Goal: Task Accomplishment & Management: Manage account settings

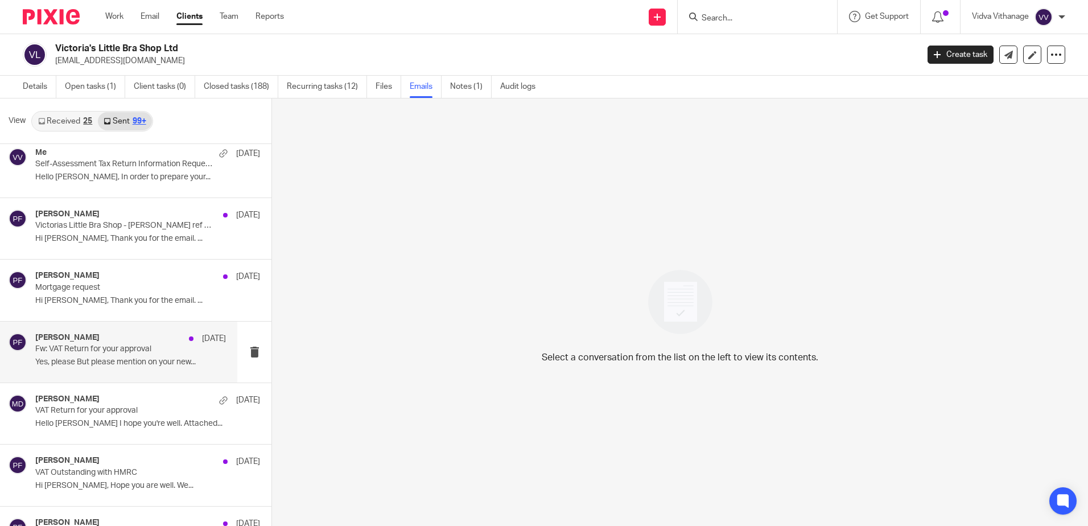
scroll to position [1981, 0]
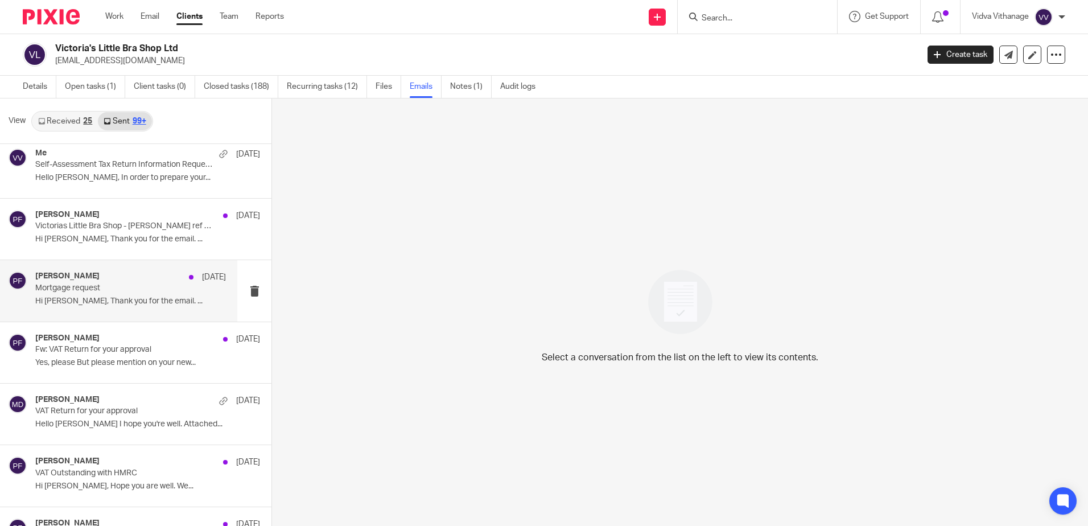
click at [94, 301] on p "Hi [PERSON_NAME], Thank you for the email. ..." at bounding box center [130, 302] width 191 height 10
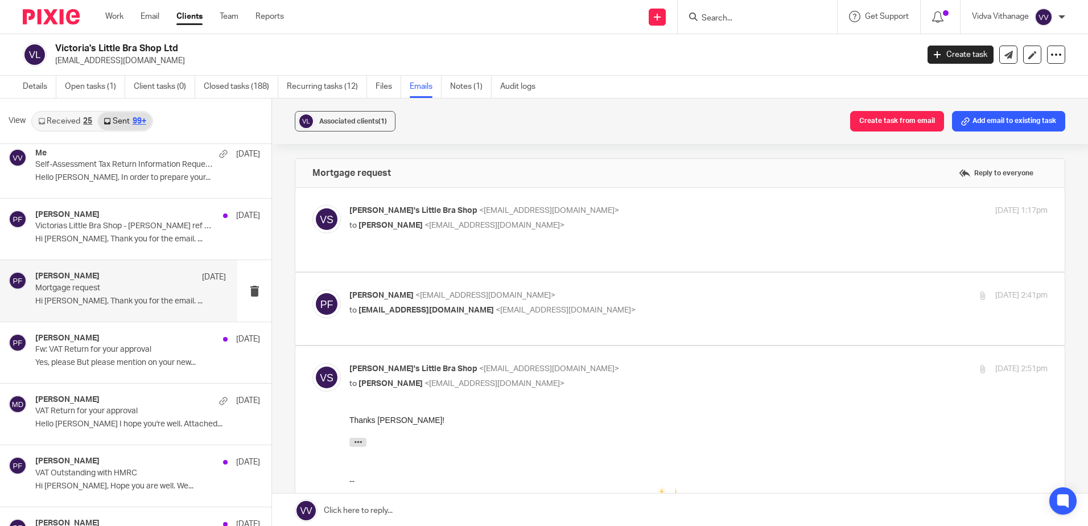
scroll to position [0, 0]
click at [509, 323] on label at bounding box center [679, 309] width 769 height 72
click at [312, 290] on input "checkbox" at bounding box center [312, 289] width 1 height 1
checkbox input "true"
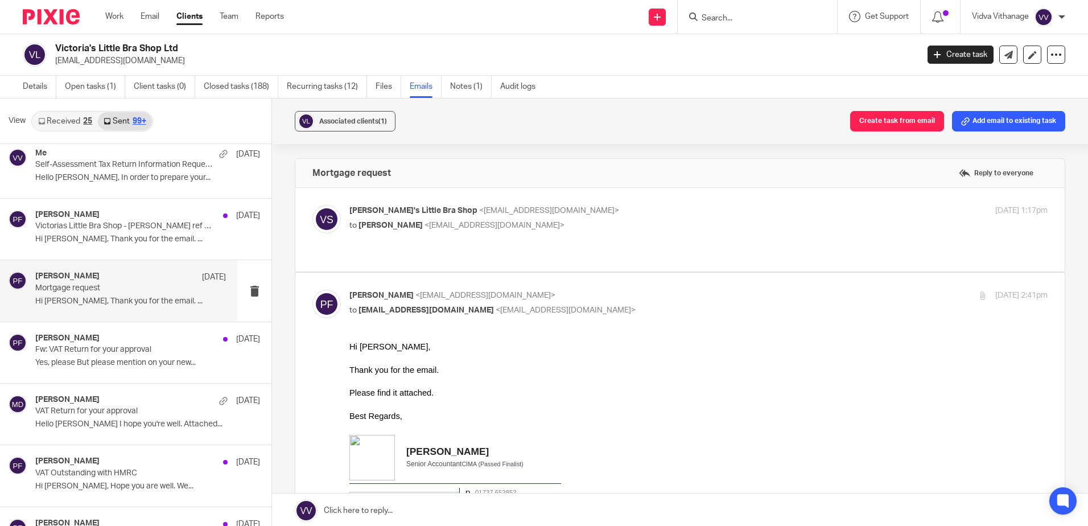
click at [569, 241] on div "[PERSON_NAME]'s Little Bra Shop <[EMAIL_ADDRESS][DOMAIN_NAME]> to [PERSON_NAME]…" at bounding box center [679, 230] width 735 height 50
click at [517, 248] on label at bounding box center [679, 230] width 769 height 84
click at [312, 205] on input "checkbox" at bounding box center [312, 204] width 1 height 1
checkbox input "true"
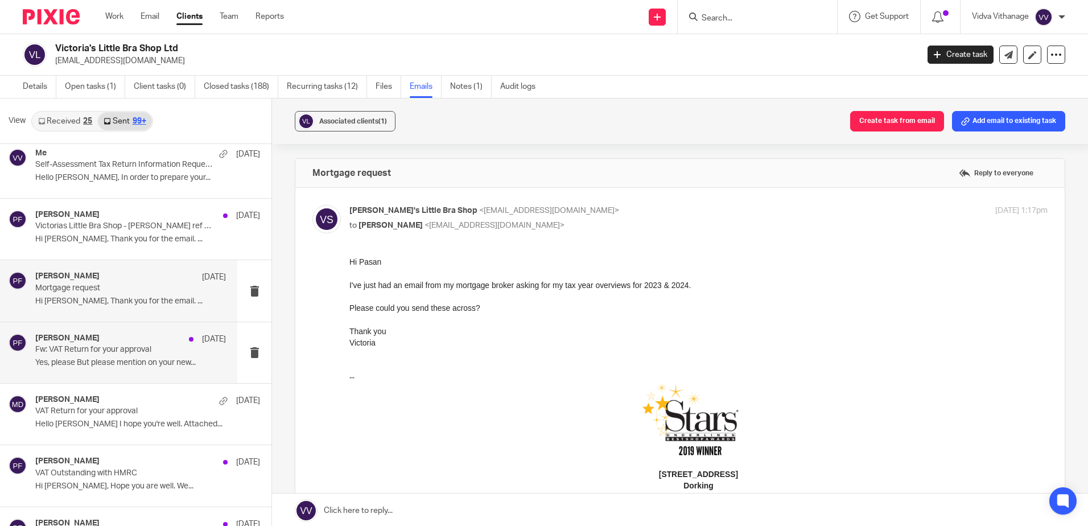
click at [31, 345] on div "[PERSON_NAME] [DATE] Fw: VAT Return for your approval Yes, please But please me…" at bounding box center [118, 352] width 237 height 61
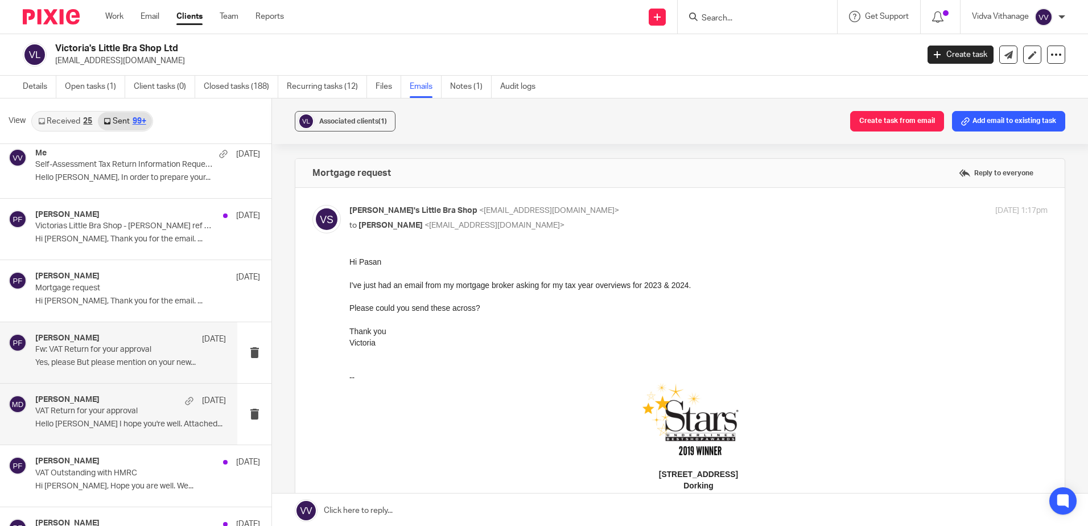
click at [46, 405] on div "[PERSON_NAME] [DATE]" at bounding box center [130, 400] width 191 height 11
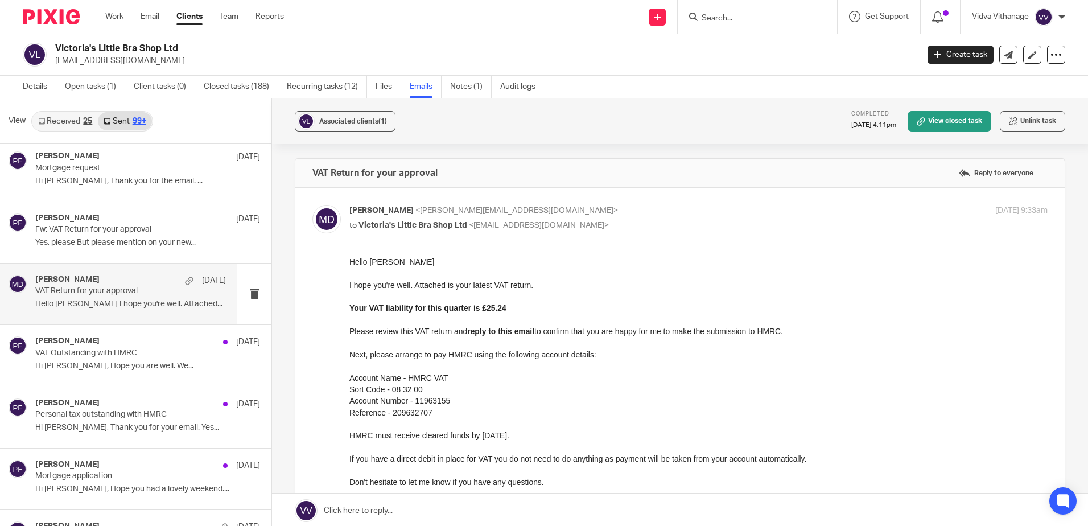
scroll to position [2114, 0]
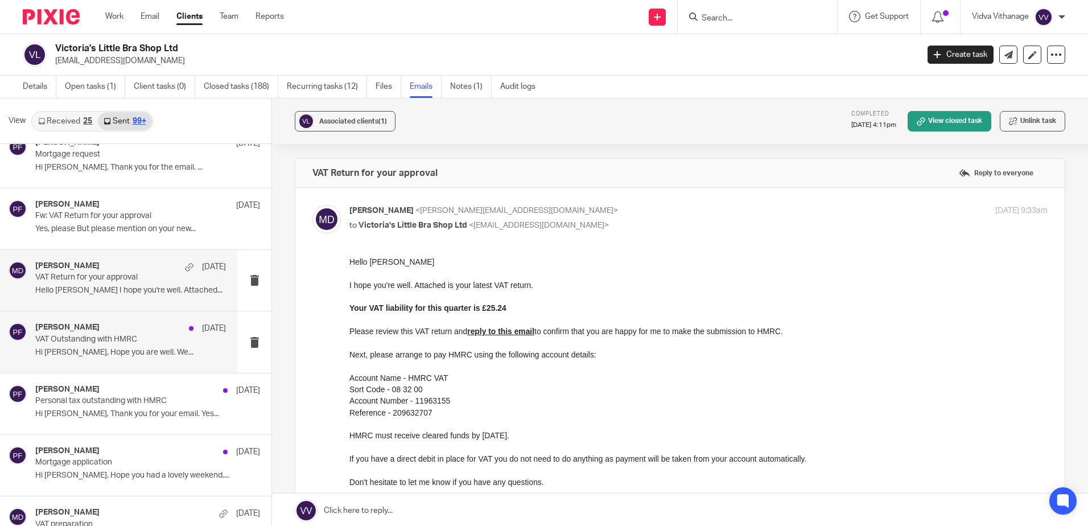
click at [75, 359] on div "[PERSON_NAME] [DATE] VAT Outstanding with HMRC Hi Victoria, Hope you are well. …" at bounding box center [130, 342] width 191 height 38
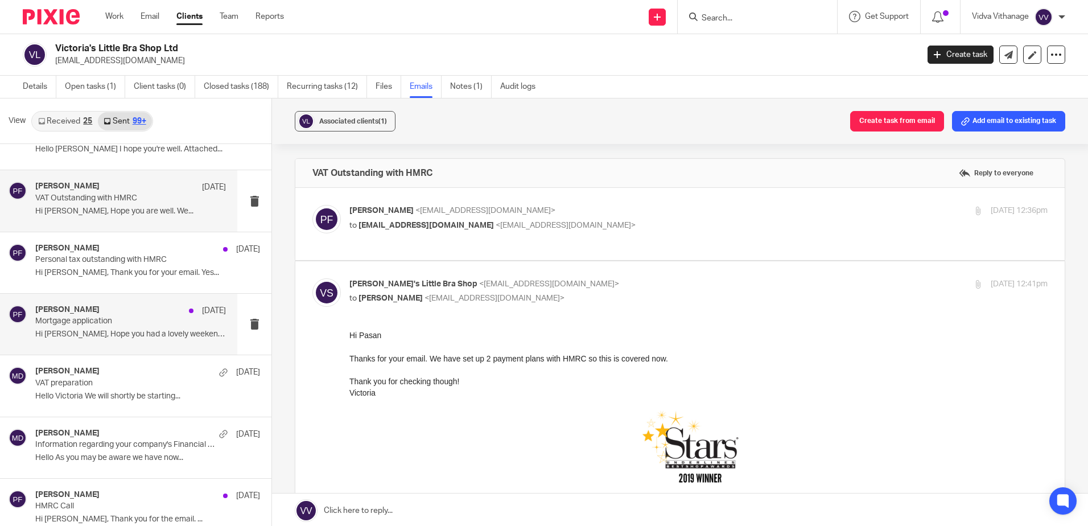
scroll to position [2256, 0]
click at [464, 411] on div at bounding box center [698, 447] width 698 height 74
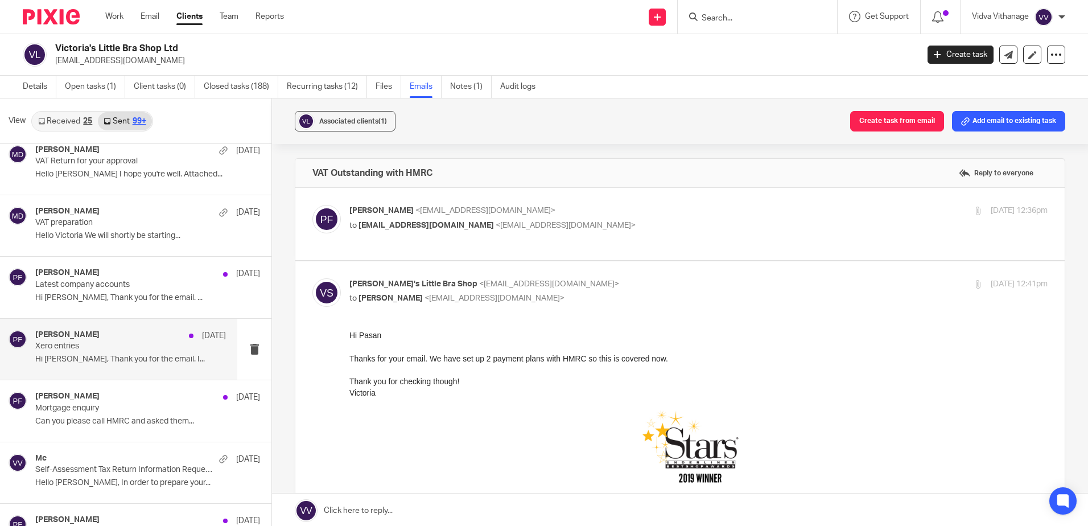
scroll to position [1675, 0]
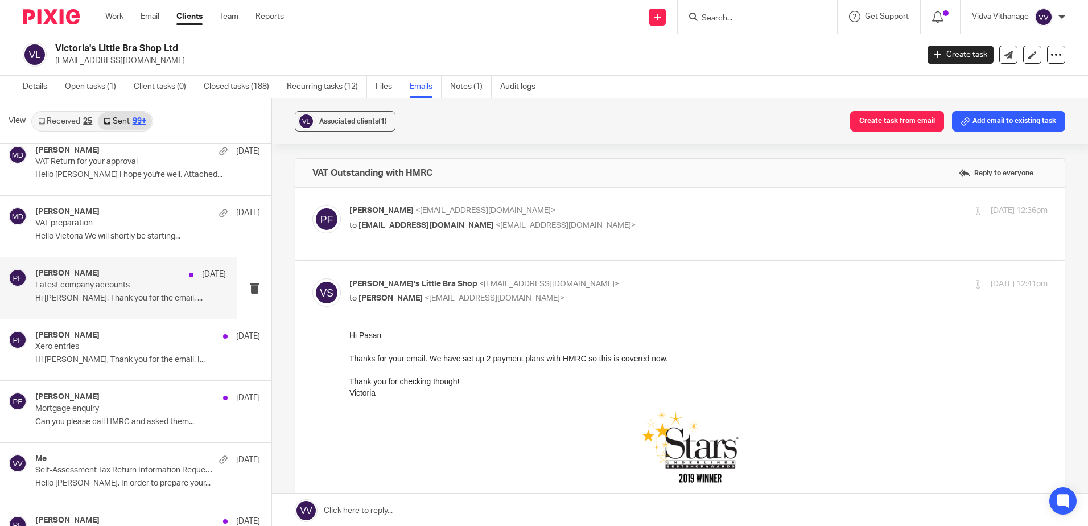
click at [127, 297] on p "Hi [PERSON_NAME], Thank you for the email. ..." at bounding box center [130, 299] width 191 height 10
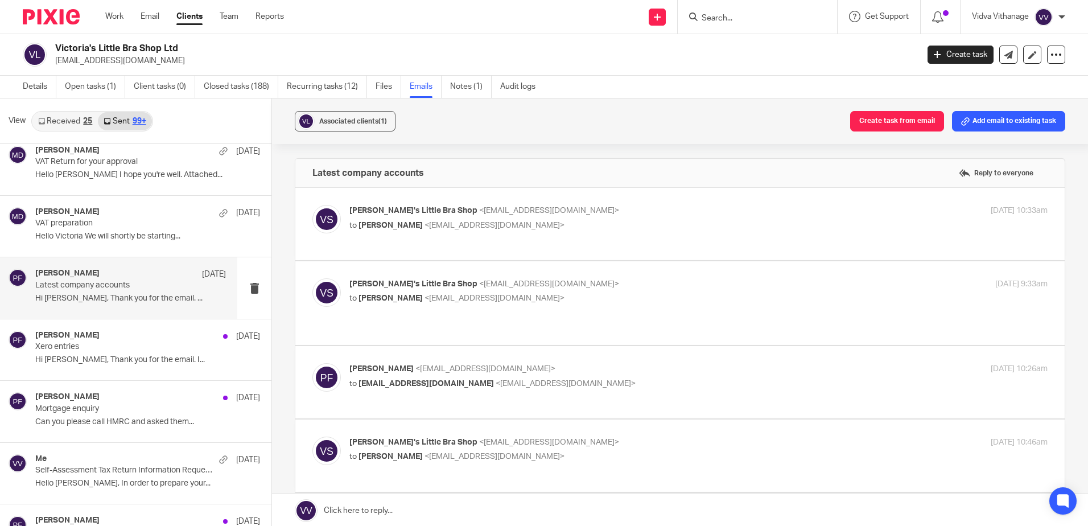
scroll to position [0, 0]
click at [130, 298] on p "Hi [PERSON_NAME], Thank you for the email. ..." at bounding box center [130, 299] width 191 height 10
click at [384, 231] on p "to [PERSON_NAME] <[EMAIL_ADDRESS][DOMAIN_NAME]>" at bounding box center [582, 226] width 466 height 12
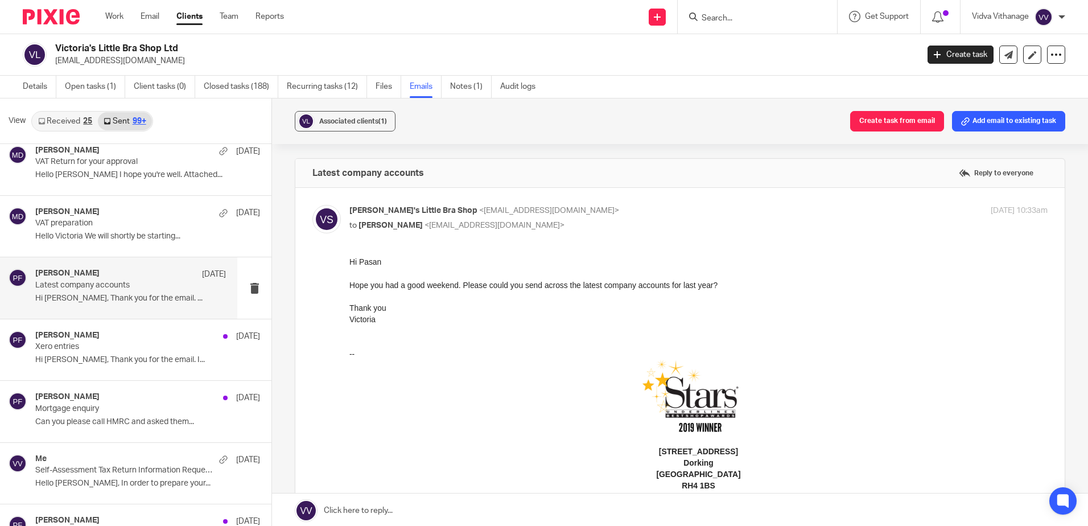
click at [384, 231] on p "to [PERSON_NAME] <[EMAIL_ADDRESS][DOMAIN_NAME]>" at bounding box center [582, 226] width 466 height 12
checkbox input "false"
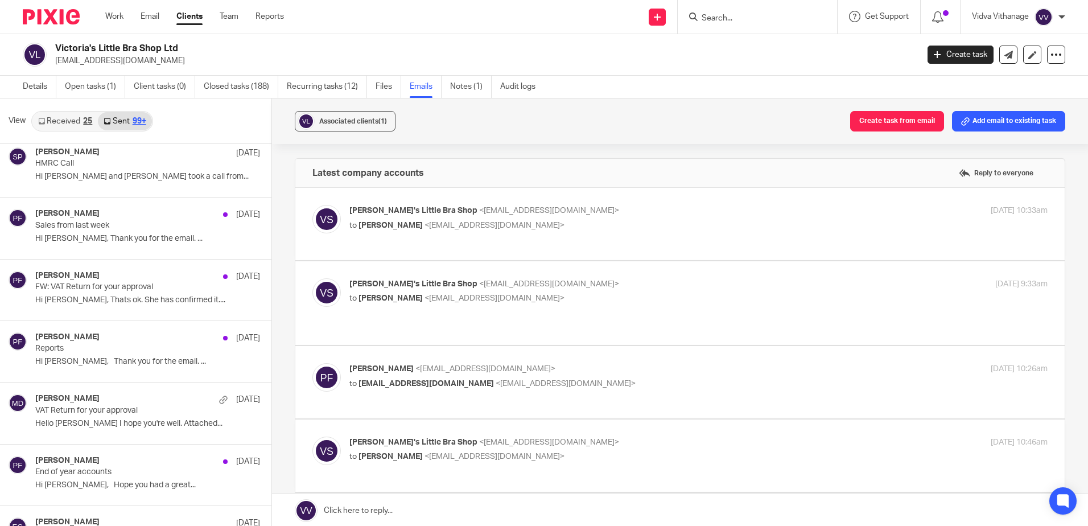
scroll to position [1179, 0]
click at [92, 476] on p "End of year accounts" at bounding box center [111, 473] width 153 height 10
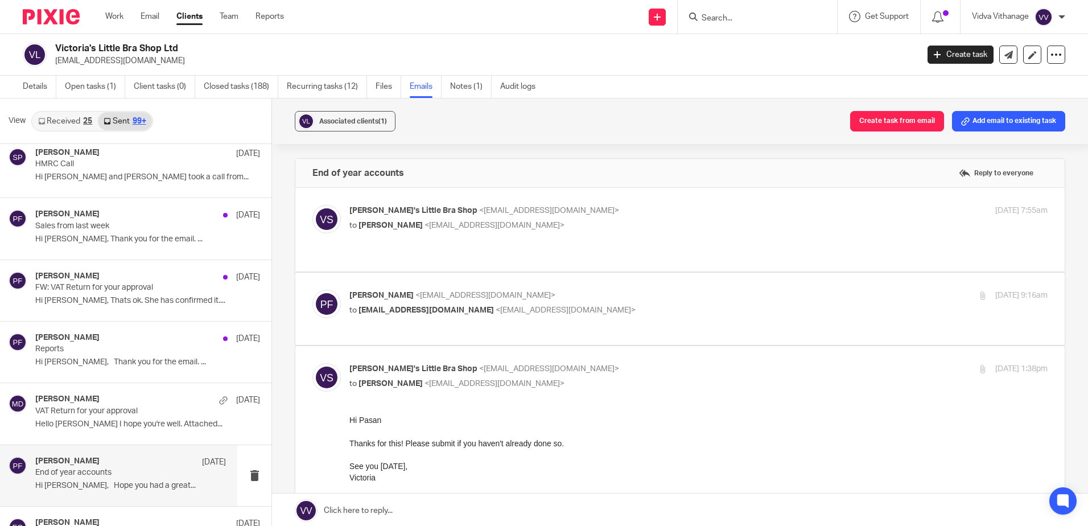
scroll to position [0, 0]
click at [591, 290] on p "[PERSON_NAME] <[EMAIL_ADDRESS][DOMAIN_NAME]>" at bounding box center [582, 296] width 466 height 12
checkbox input "true"
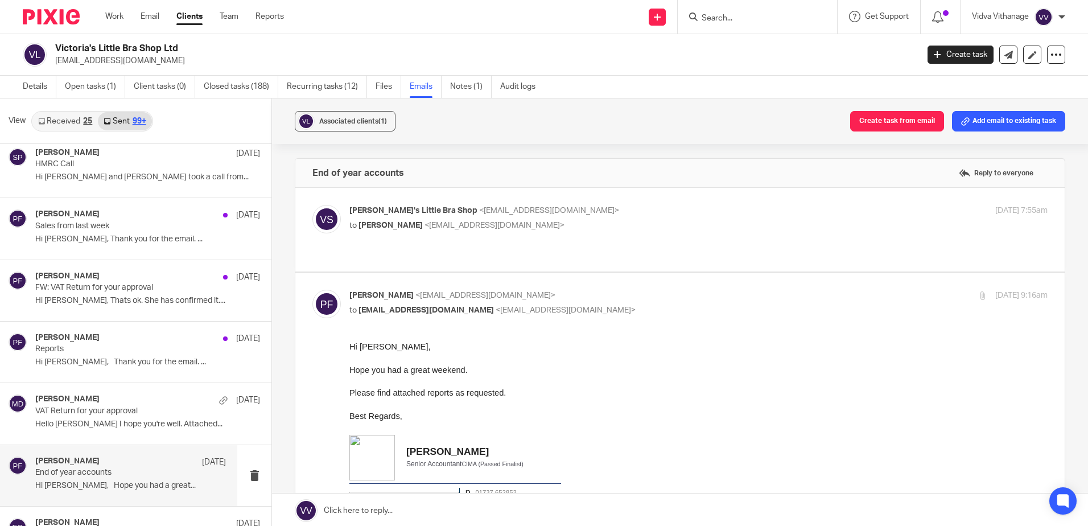
click at [612, 231] on p "to [PERSON_NAME] <[EMAIL_ADDRESS][DOMAIN_NAME]>" at bounding box center [582, 226] width 466 height 12
checkbox input "true"
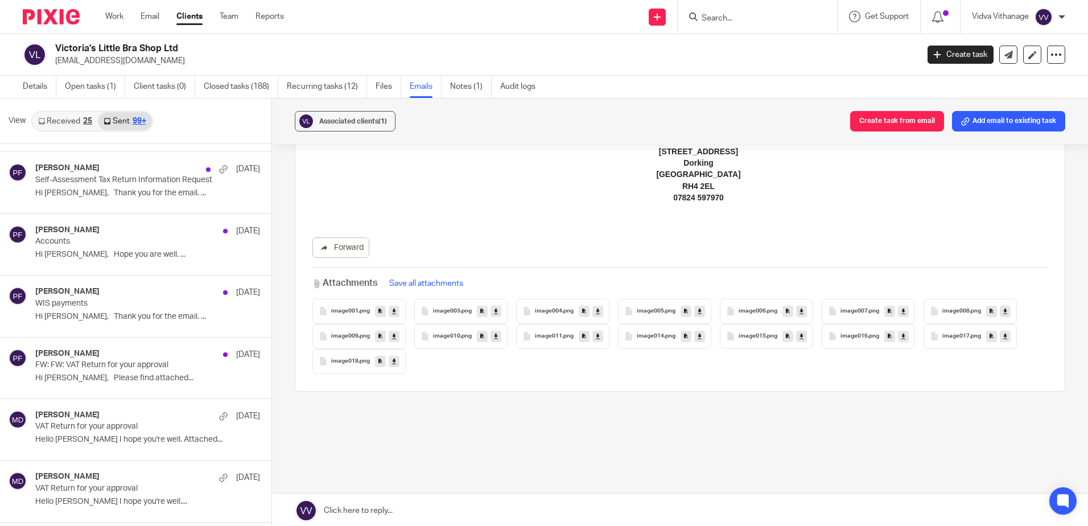
scroll to position [3508, 0]
click at [141, 250] on p "Hi [PERSON_NAME], Hope you are well. ..." at bounding box center [130, 254] width 191 height 10
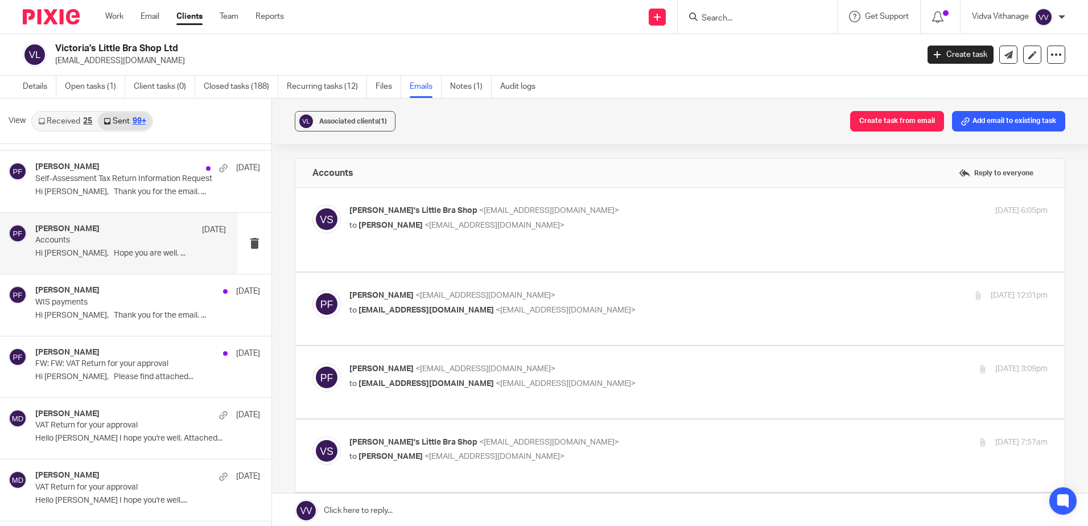
scroll to position [0, 0]
click at [141, 252] on p "Hi [PERSON_NAME], Hope you are well. ..." at bounding box center [130, 254] width 191 height 10
click at [372, 242] on div "[PERSON_NAME]'s Little Bra Shop <[EMAIL_ADDRESS][DOMAIN_NAME]> to [PERSON_NAME]…" at bounding box center [679, 230] width 735 height 50
click at [580, 232] on div "[PERSON_NAME]'s Little Bra Shop <[EMAIL_ADDRESS][DOMAIN_NAME]> to [PERSON_NAME]…" at bounding box center [698, 219] width 698 height 28
checkbox input "true"
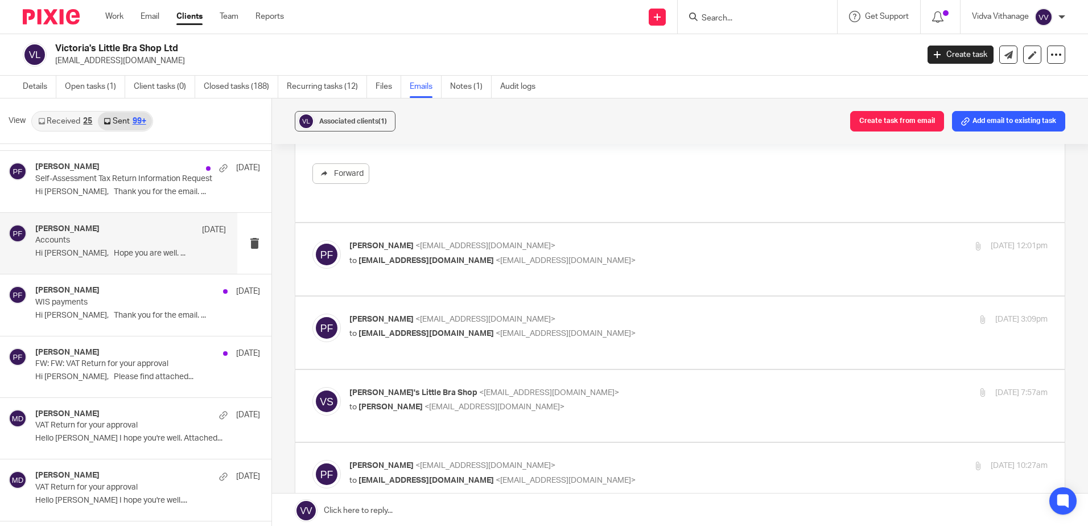
scroll to position [210, 0]
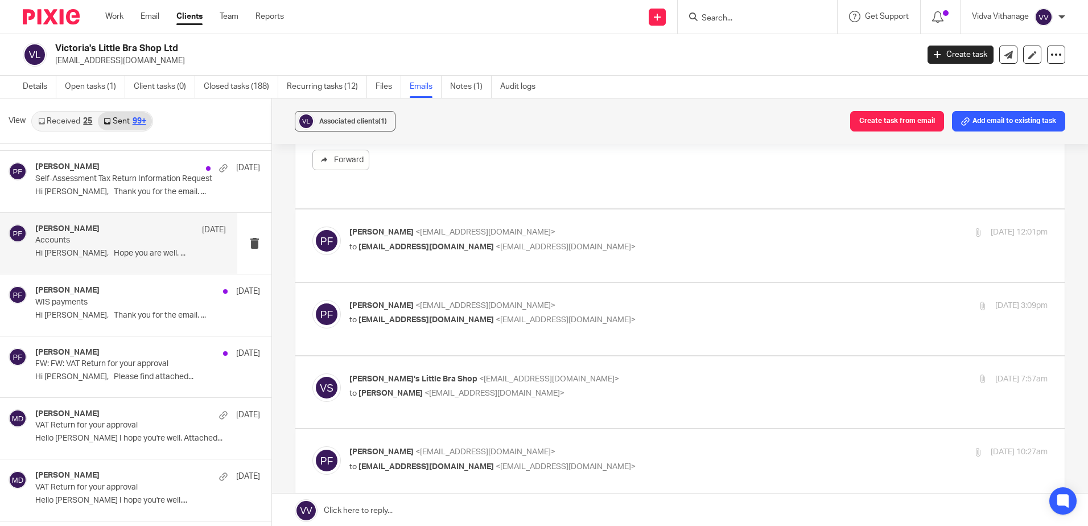
click at [554, 259] on label at bounding box center [679, 245] width 769 height 72
click at [312, 227] on input "checkbox" at bounding box center [312, 226] width 1 height 1
checkbox input "true"
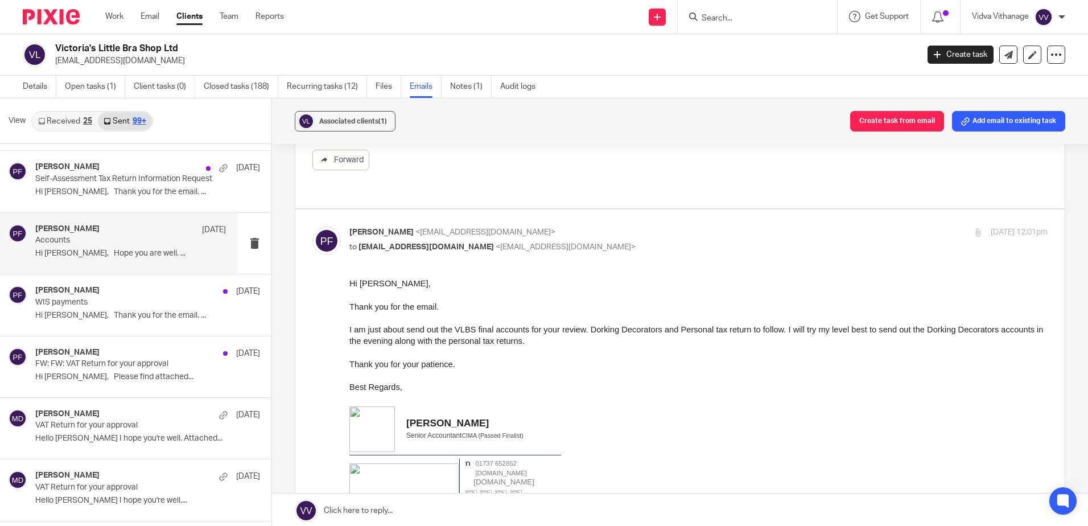
scroll to position [0, 0]
click at [72, 428] on p "VAT Return for your approval" at bounding box center [111, 426] width 153 height 10
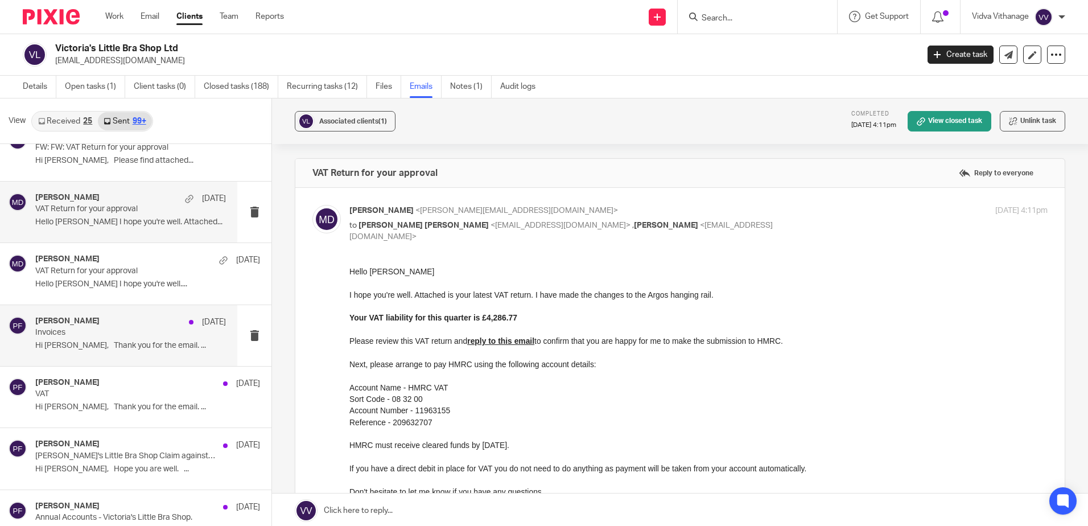
scroll to position [3725, 0]
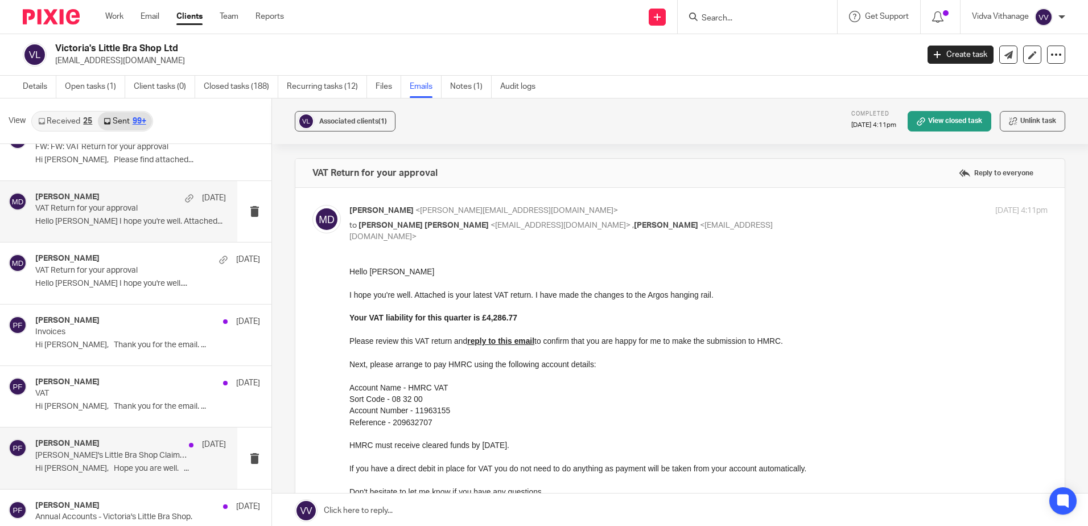
click at [96, 465] on p "Hi [PERSON_NAME], Hope you are well. ..." at bounding box center [130, 469] width 191 height 10
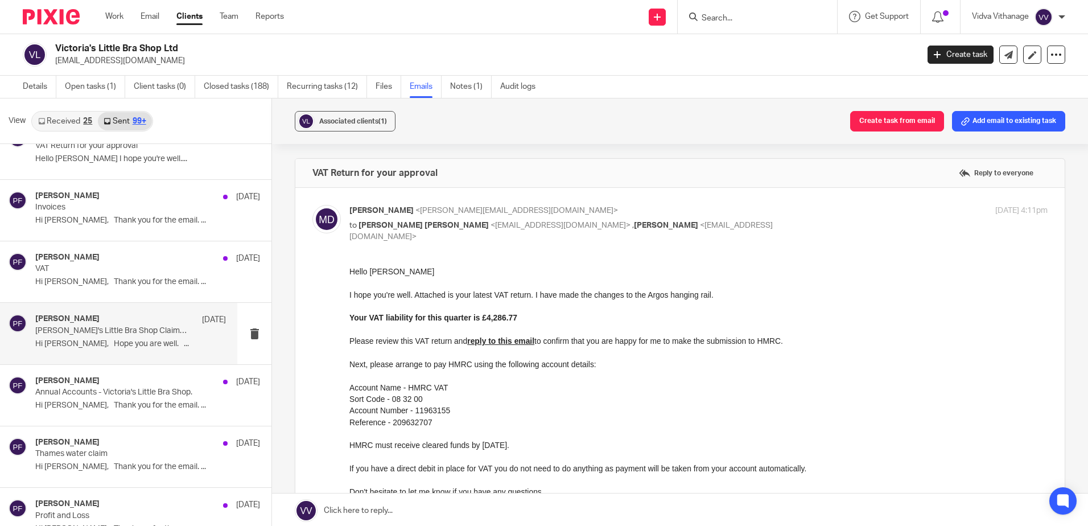
scroll to position [3850, 0]
click at [123, 394] on p "Annual Accounts - Victoria's Little Bra Shop." at bounding box center [111, 392] width 153 height 10
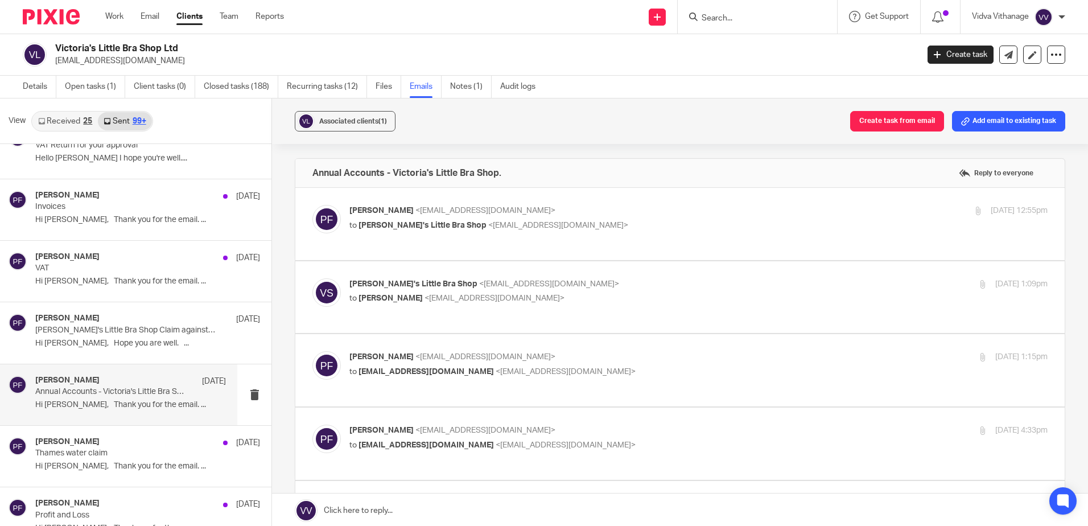
scroll to position [0, 0]
click at [435, 240] on div "[PERSON_NAME] <[EMAIL_ADDRESS][DOMAIN_NAME]> to [PERSON_NAME]'s Little Bra Shop…" at bounding box center [679, 224] width 735 height 38
click at [612, 203] on label at bounding box center [679, 224] width 769 height 72
click at [312, 204] on input "checkbox" at bounding box center [312, 204] width 1 height 1
checkbox input "true"
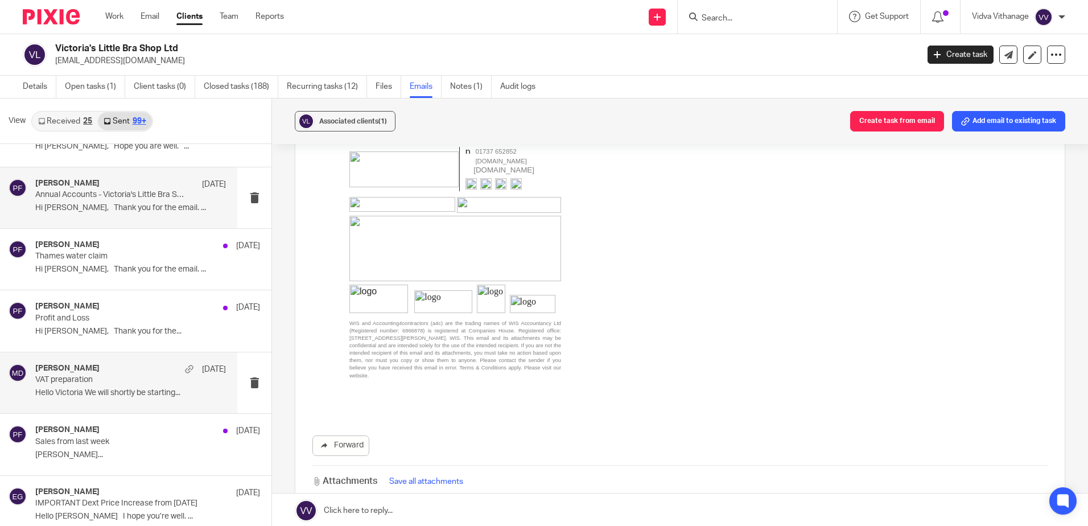
scroll to position [4052, 0]
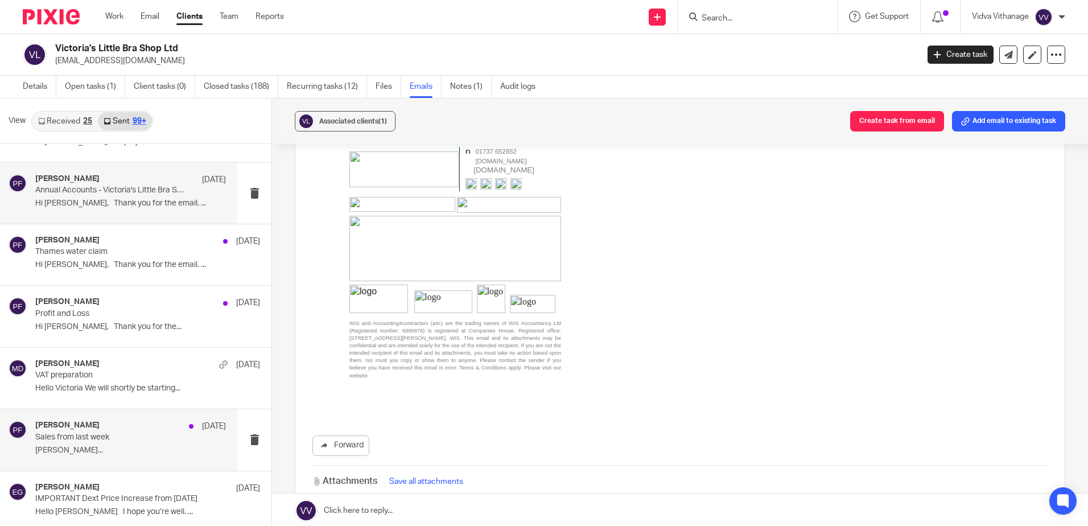
click at [123, 453] on p "[PERSON_NAME]..." at bounding box center [130, 451] width 191 height 10
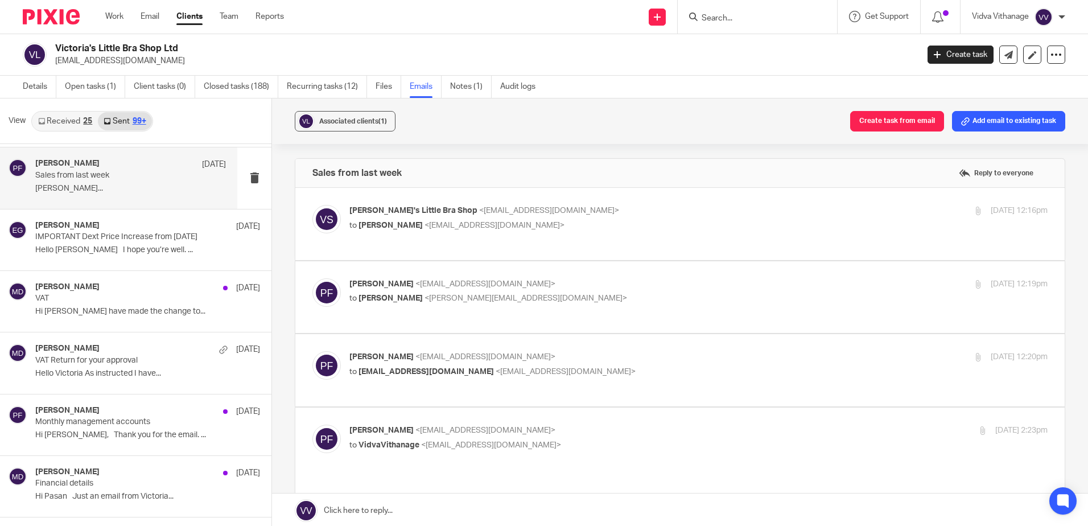
scroll to position [4315, 0]
click at [132, 433] on p "Hi [PERSON_NAME], Thank you for the email. ..." at bounding box center [130, 434] width 191 height 10
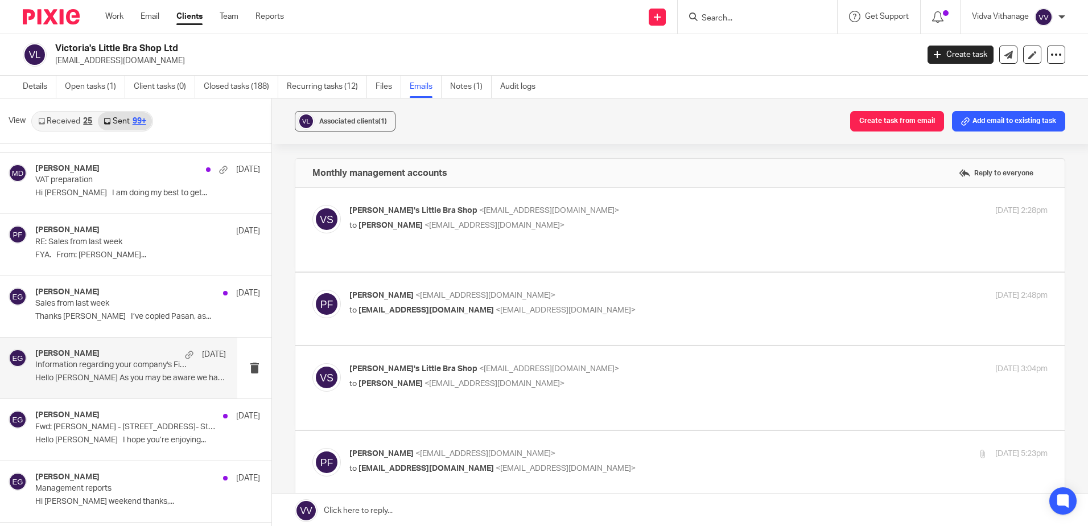
scroll to position [5119, 0]
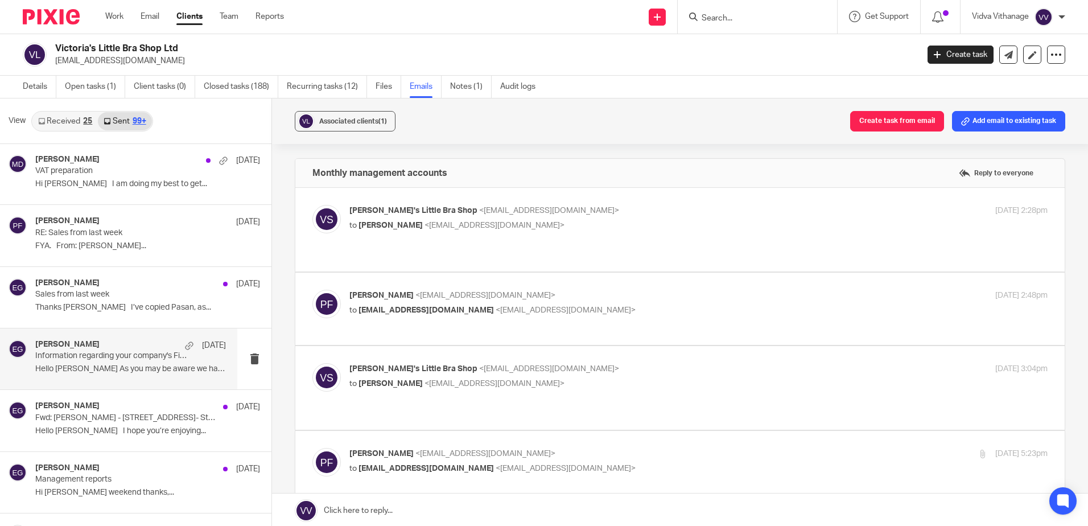
click at [117, 369] on p "Hello [PERSON_NAME] As you may be aware we have..." at bounding box center [130, 369] width 191 height 10
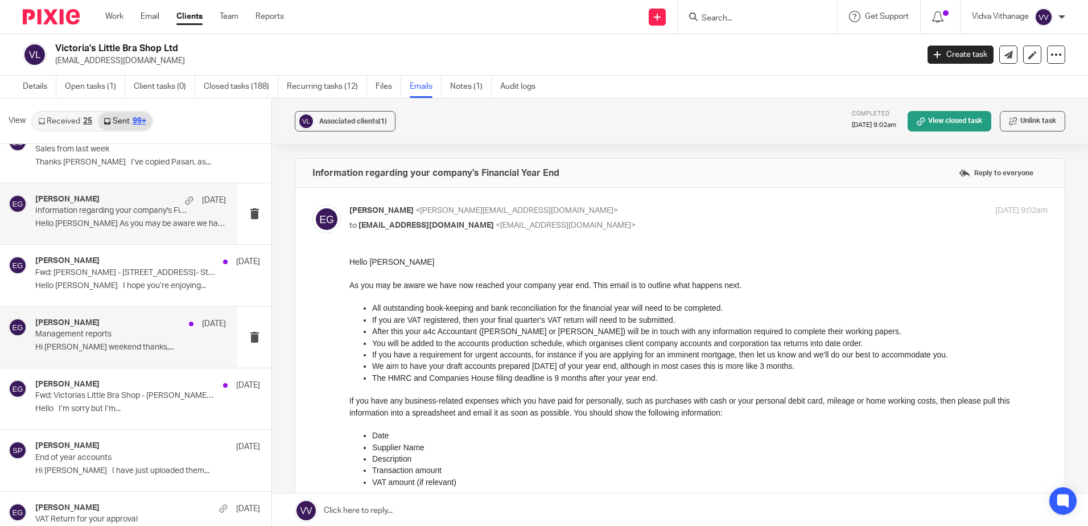
scroll to position [5265, 0]
click at [94, 481] on div "[PERSON_NAME] [DATE] End of year accounts Hi [PERSON_NAME] I have just uploaded…" at bounding box center [135, 459] width 271 height 61
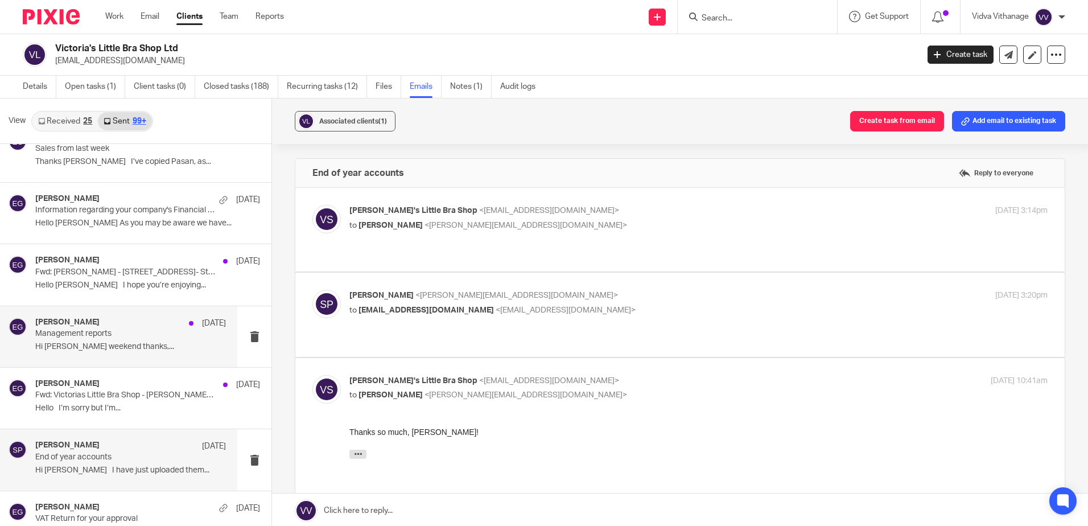
scroll to position [0, 0]
click at [456, 234] on div "[PERSON_NAME]'s Little Bra Shop <[EMAIL_ADDRESS][DOMAIN_NAME]> to [PERSON_NAME]…" at bounding box center [679, 230] width 735 height 50
click at [526, 228] on p "to [PERSON_NAME] <[PERSON_NAME][EMAIL_ADDRESS][DOMAIN_NAME]>" at bounding box center [582, 226] width 466 height 12
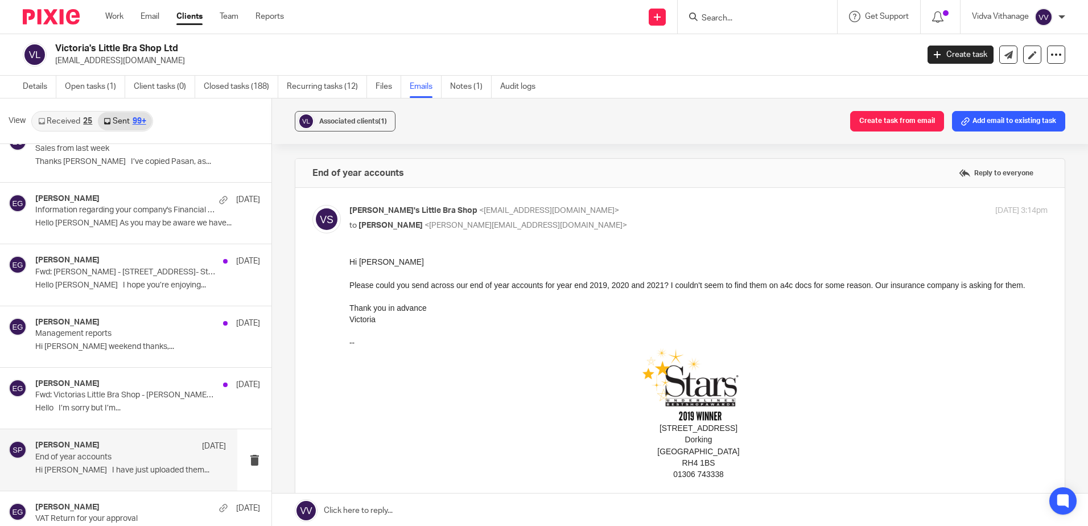
click at [526, 228] on p "to [PERSON_NAME] <[PERSON_NAME][EMAIL_ADDRESS][DOMAIN_NAME]>" at bounding box center [582, 226] width 466 height 12
checkbox input "false"
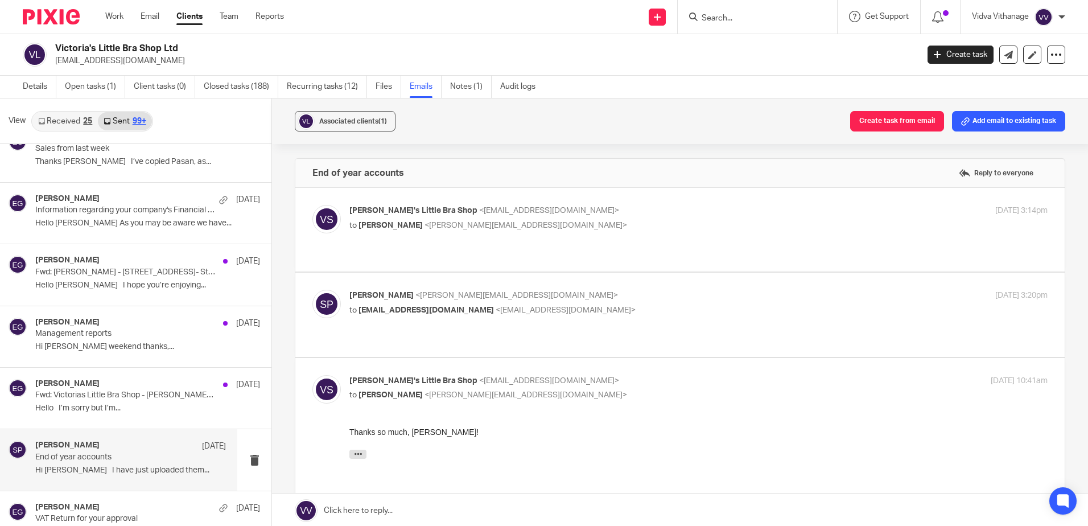
click at [500, 313] on div "[PERSON_NAME] <[PERSON_NAME][EMAIL_ADDRESS][DOMAIN_NAME]> to [EMAIL_ADDRESS][DO…" at bounding box center [679, 315] width 735 height 50
click at [553, 290] on p "[PERSON_NAME] <[PERSON_NAME][EMAIL_ADDRESS][DOMAIN_NAME]>" at bounding box center [582, 296] width 466 height 12
checkbox input "true"
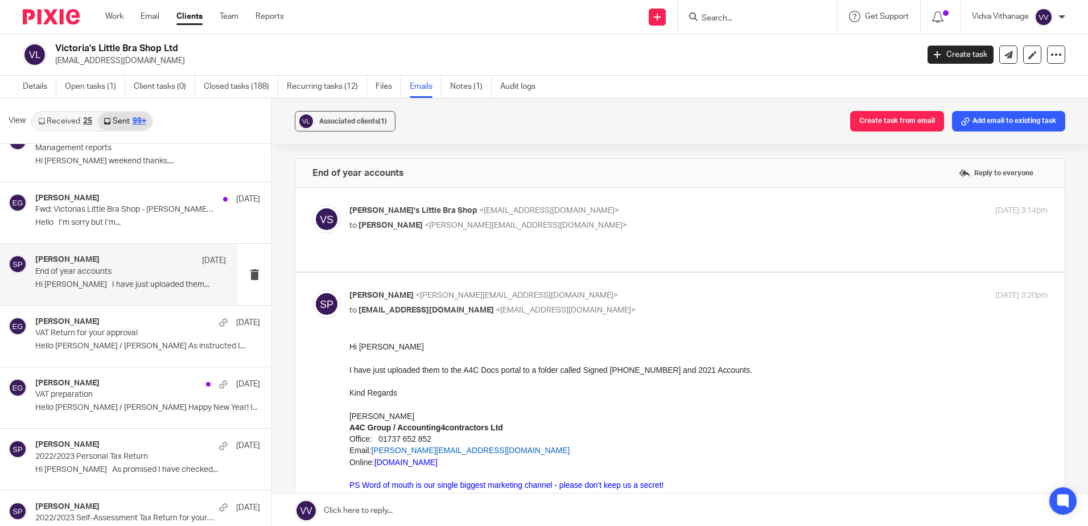
scroll to position [5451, 0]
click at [95, 385] on div "[PERSON_NAME] [DATE]" at bounding box center [130, 383] width 191 height 11
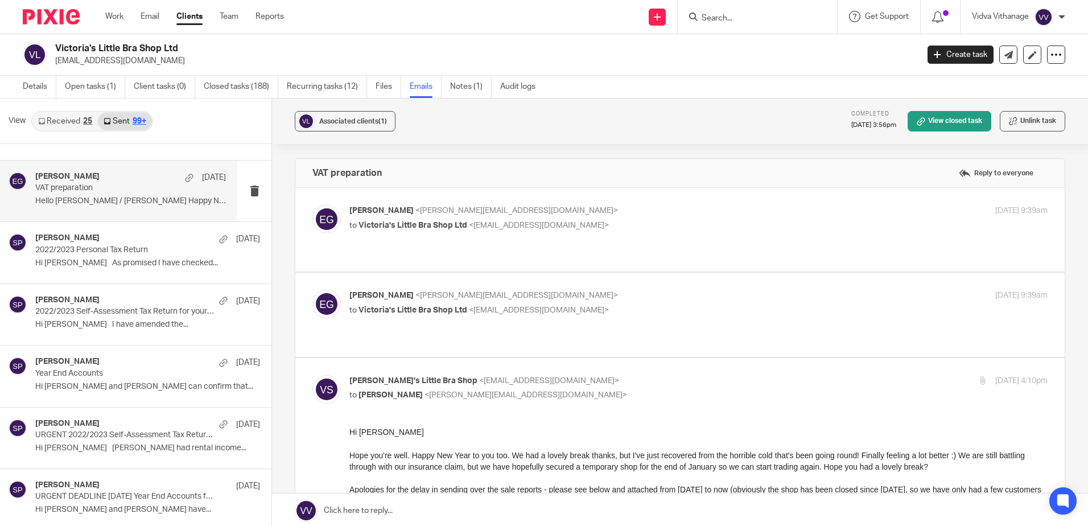
scroll to position [5658, 0]
click at [95, 385] on p "Hi [PERSON_NAME] and [PERSON_NAME] can confirm that..." at bounding box center [147, 386] width 225 height 10
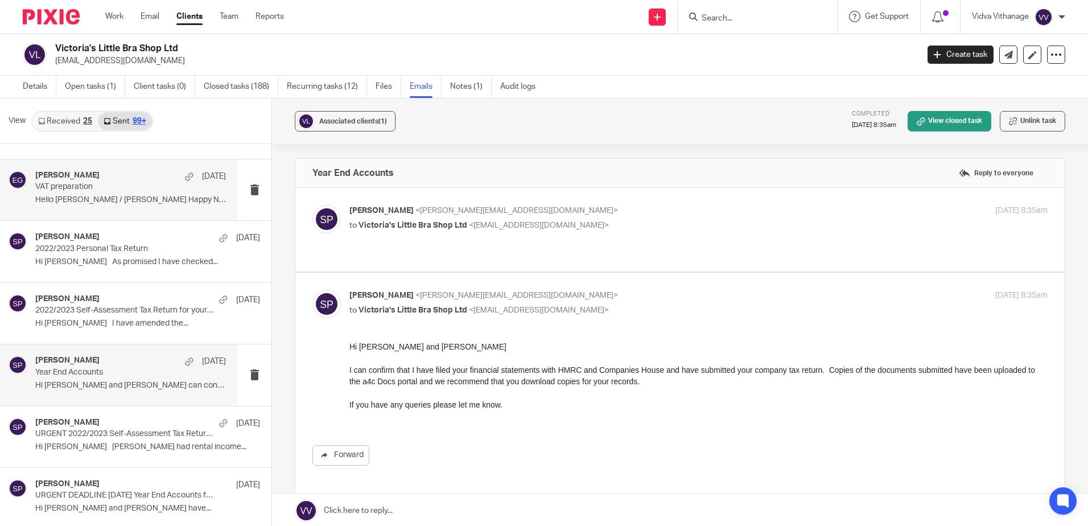
scroll to position [0, 0]
click at [423, 244] on label at bounding box center [679, 230] width 769 height 84
click at [312, 205] on input "checkbox" at bounding box center [312, 204] width 1 height 1
checkbox input "true"
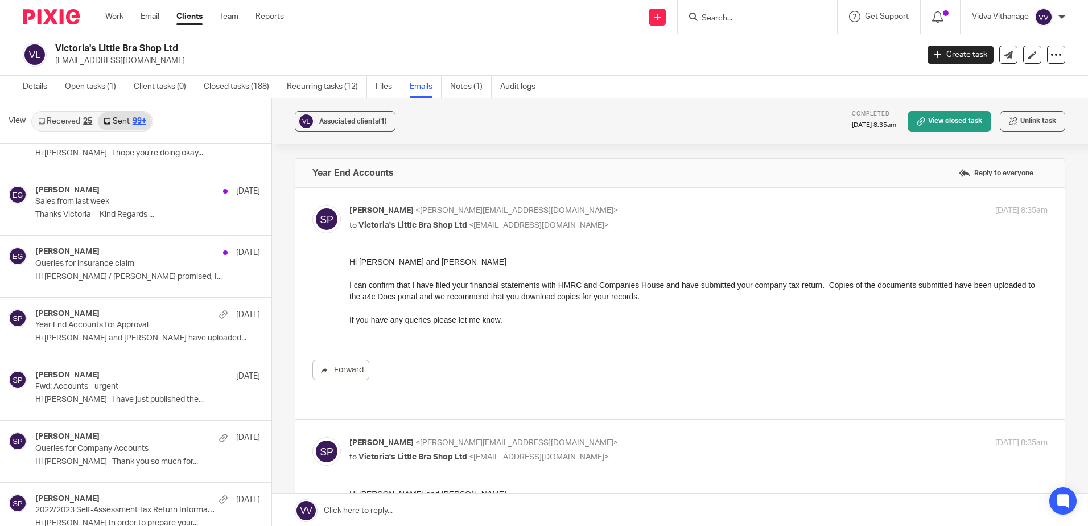
click at [55, 334] on p "Hi [PERSON_NAME] and [PERSON_NAME] have uploaded..." at bounding box center [147, 339] width 225 height 10
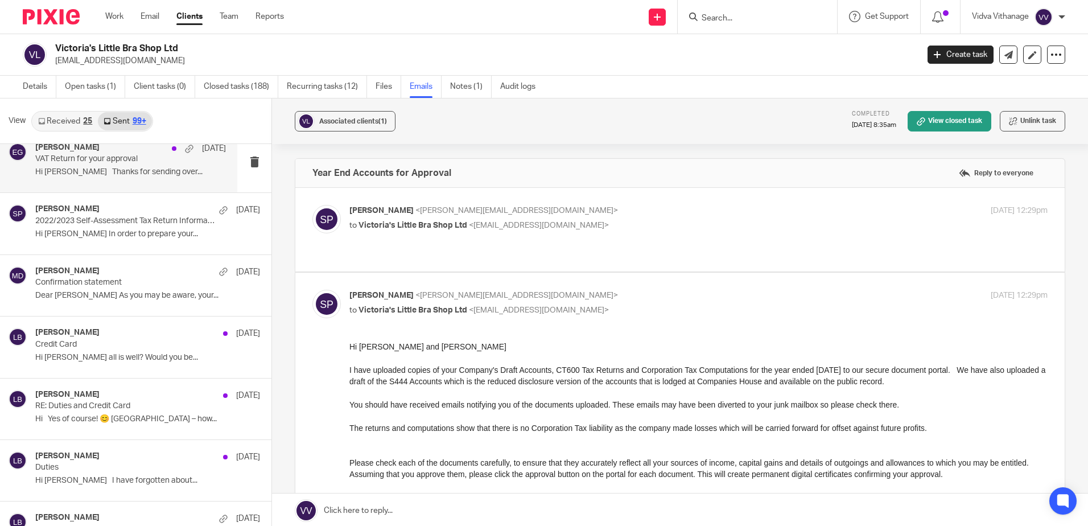
click at [47, 432] on div "[PERSON_NAME] [DATE] RE: Duties and Credit Card Hi Yes of course! 😊 [GEOGRAPHIC…" at bounding box center [135, 408] width 271 height 61
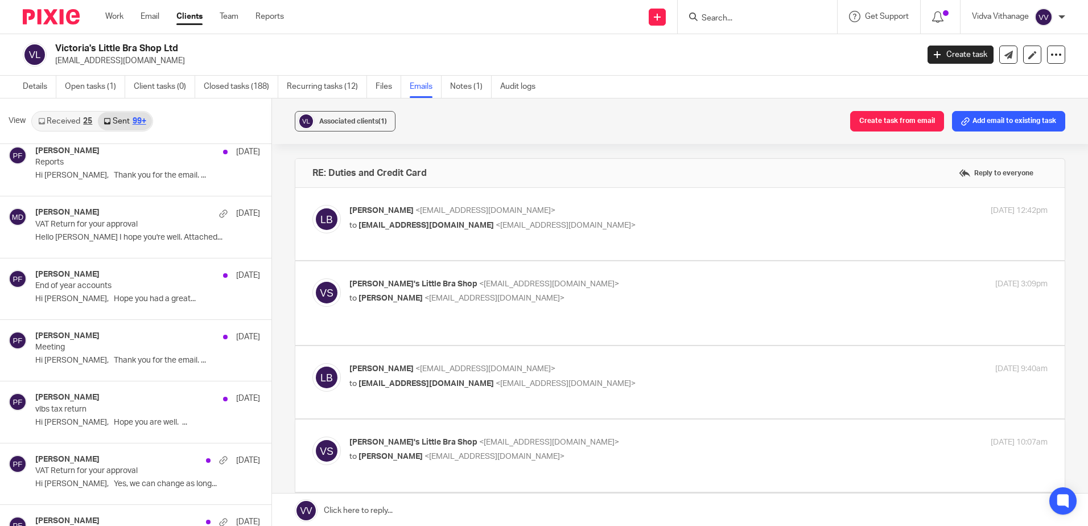
scroll to position [2908, 0]
